Goal: Check status: Check status

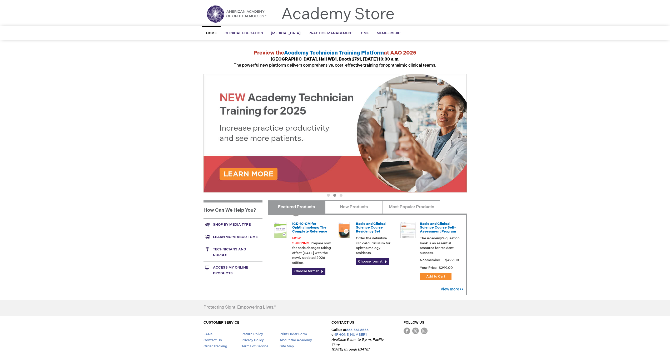
scroll to position [40, 0]
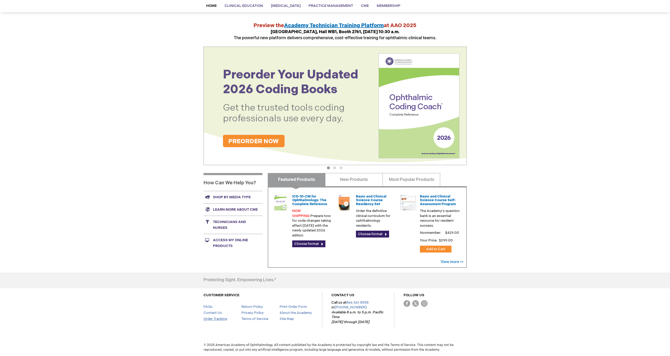
click at [220, 318] on link "Order Tracking" at bounding box center [216, 319] width 24 height 4
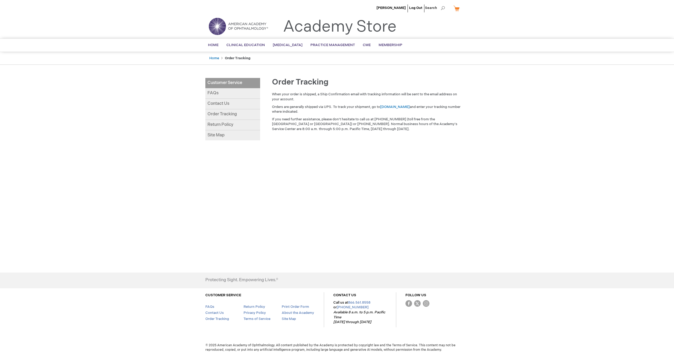
click at [229, 115] on link "Order Tracking" at bounding box center [232, 114] width 55 height 11
click at [391, 45] on span "Membership" at bounding box center [391, 45] width 24 height 4
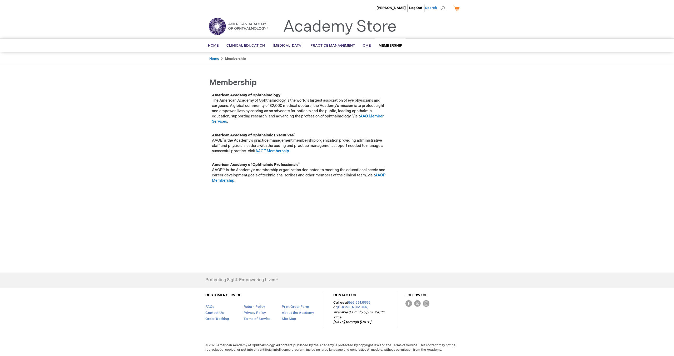
click at [431, 9] on span "Search" at bounding box center [435, 8] width 20 height 11
click at [402, 85] on h1 "Membership" at bounding box center [336, 82] width 263 height 9
click at [397, 8] on span "[PERSON_NAME]" at bounding box center [391, 8] width 29 height 4
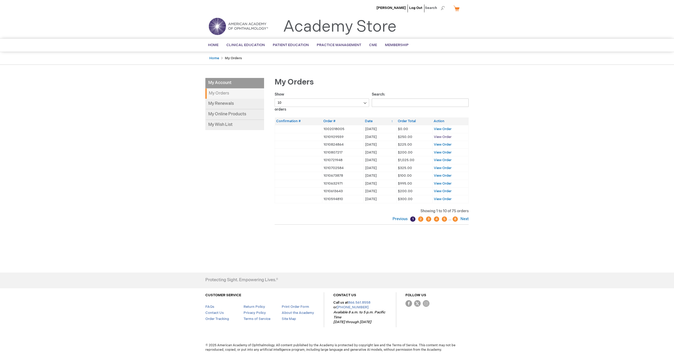
click at [444, 136] on span "View Order" at bounding box center [443, 137] width 18 height 4
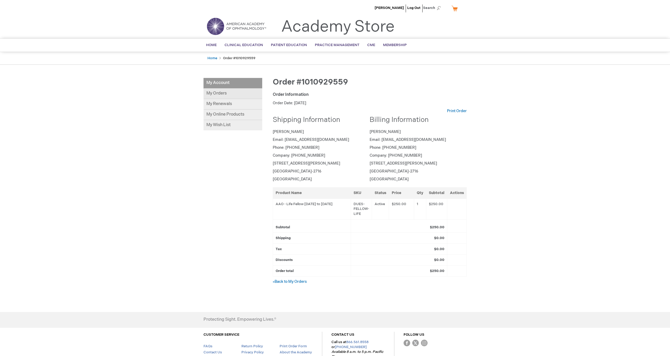
click at [224, 95] on link "My Orders" at bounding box center [233, 93] width 59 height 11
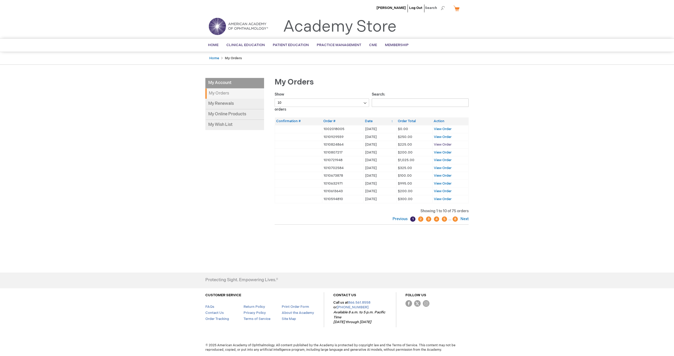
click at [440, 145] on span "View Order" at bounding box center [443, 144] width 18 height 4
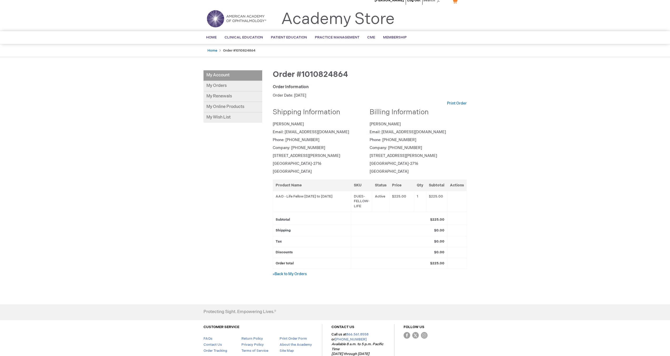
scroll to position [8, 0]
click at [295, 273] on link "« Back to My Orders" at bounding box center [290, 273] width 34 height 4
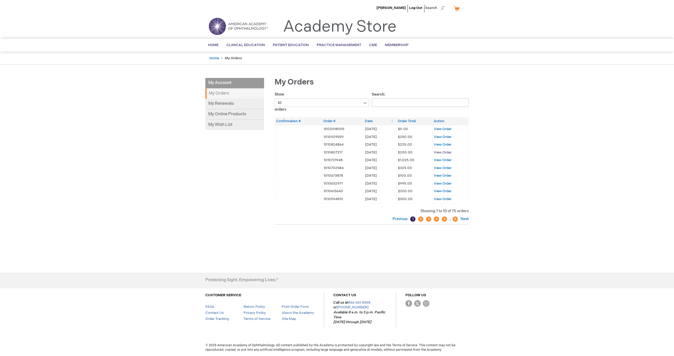
click at [441, 152] on span "View Order" at bounding box center [443, 152] width 18 height 4
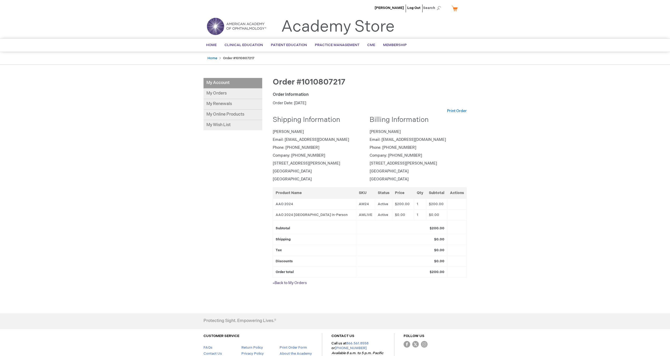
click at [297, 282] on link "« Back to My Orders" at bounding box center [290, 283] width 34 height 4
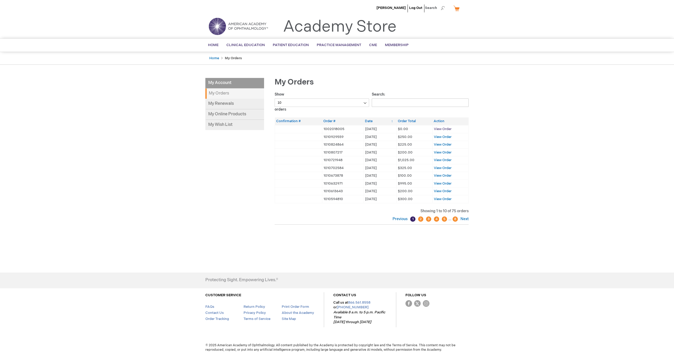
click at [441, 128] on span "View Order" at bounding box center [443, 129] width 18 height 4
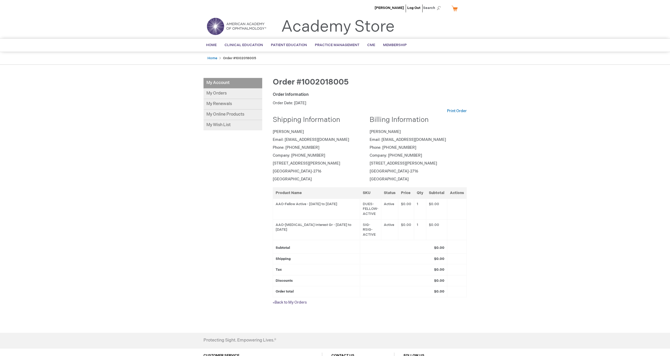
click at [291, 302] on link "« Back to My Orders" at bounding box center [290, 302] width 34 height 4
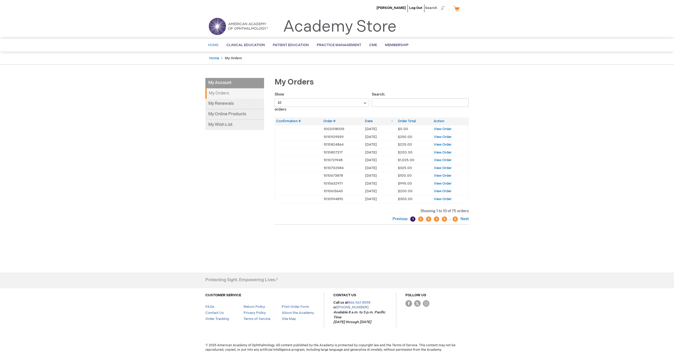
click at [215, 45] on span "Home" at bounding box center [213, 45] width 11 height 4
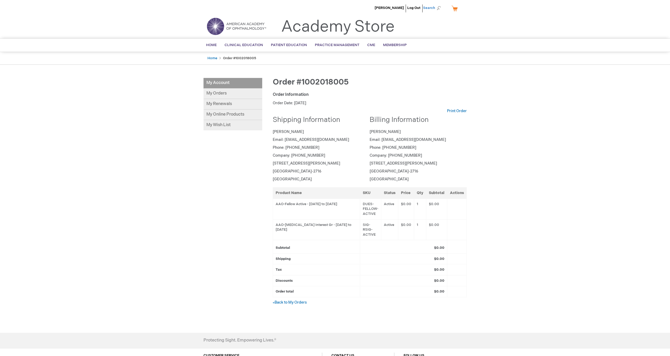
click at [433, 8] on span "Search" at bounding box center [433, 8] width 20 height 11
type input "annual meeting"
click at [437, 4] on button "Search" at bounding box center [439, 8] width 4 height 8
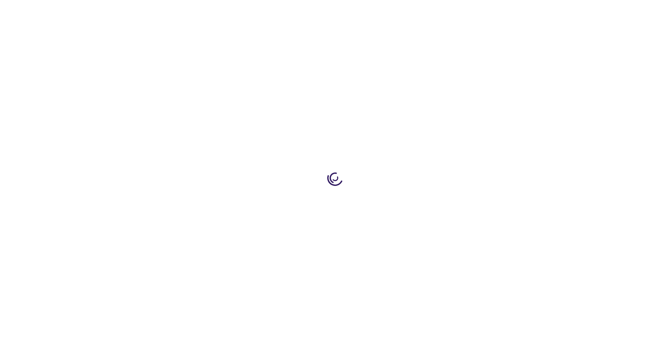
click at [416, 48] on div at bounding box center [335, 178] width 670 height 356
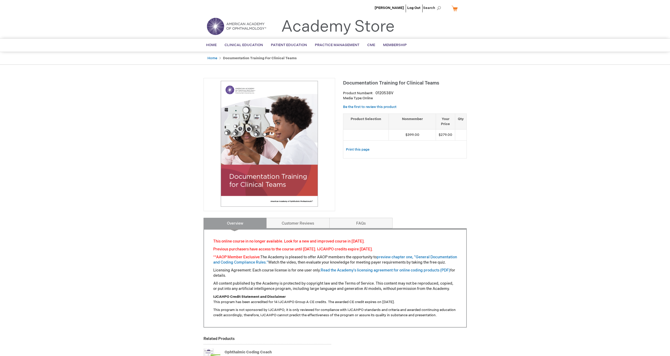
click at [212, 27] on img at bounding box center [236, 26] width 63 height 19
